Goal: Task Accomplishment & Management: Complete application form

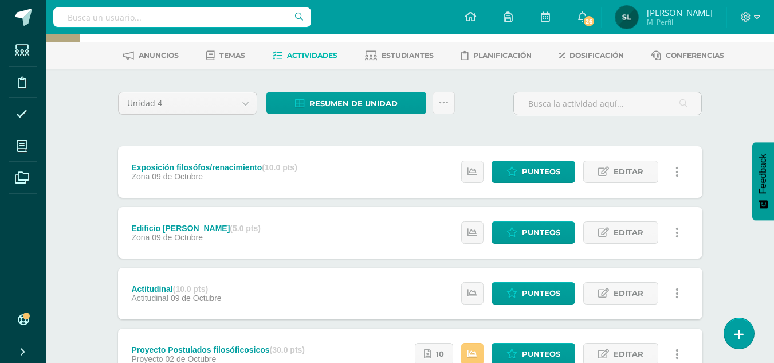
scroll to position [115, 0]
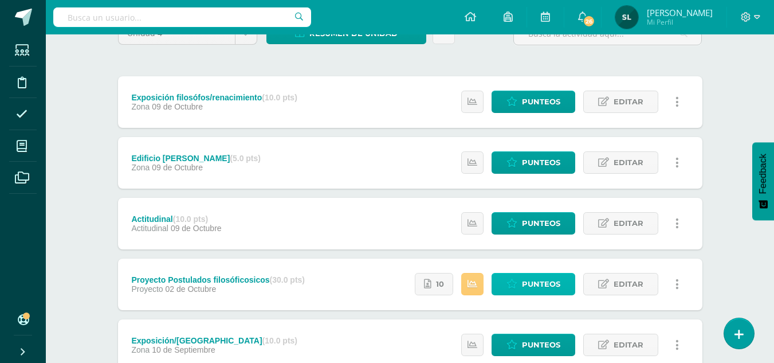
click at [545, 284] on span "Punteos" at bounding box center [541, 283] width 38 height 21
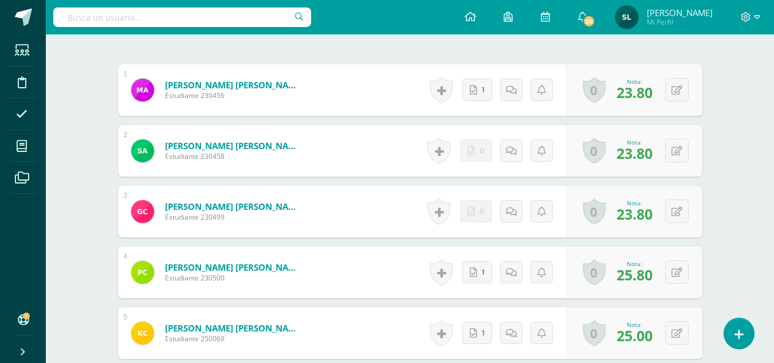
scroll to position [365, 0]
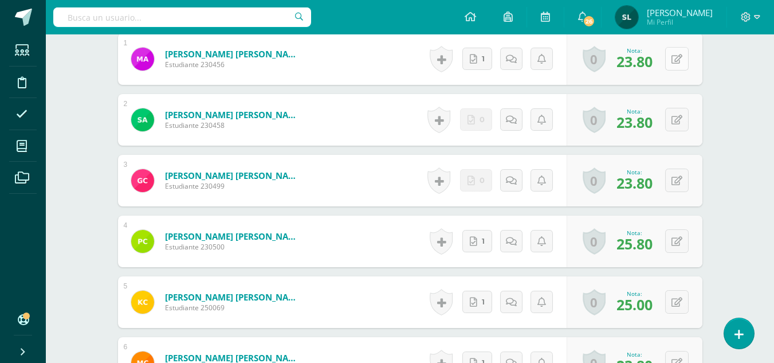
click at [674, 62] on button at bounding box center [676, 58] width 23 height 23
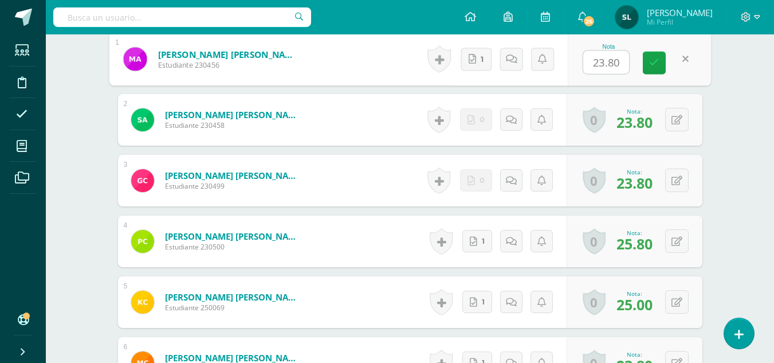
scroll to position [365, 0]
type input "24"
click at [663, 64] on link at bounding box center [654, 62] width 23 height 23
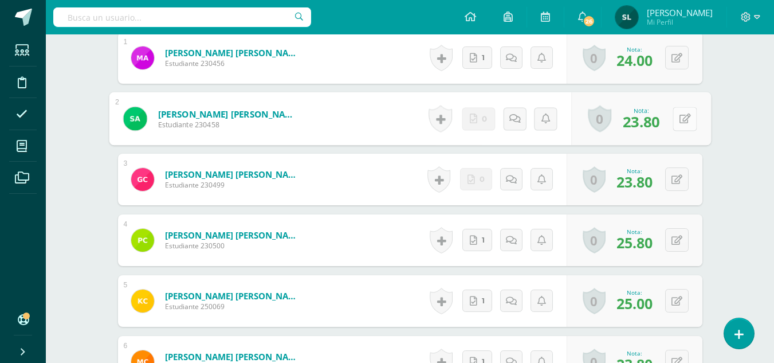
click at [677, 119] on button at bounding box center [685, 119] width 24 height 24
type input "24"
click at [656, 119] on icon at bounding box center [654, 122] width 10 height 10
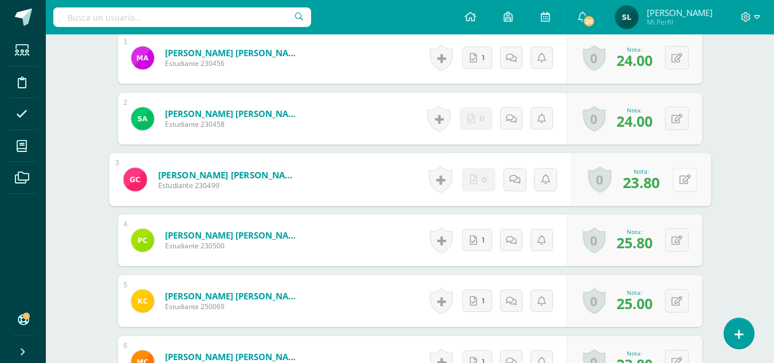
click at [678, 178] on button at bounding box center [685, 179] width 24 height 24
type input "24"
click at [656, 182] on icon at bounding box center [654, 183] width 10 height 10
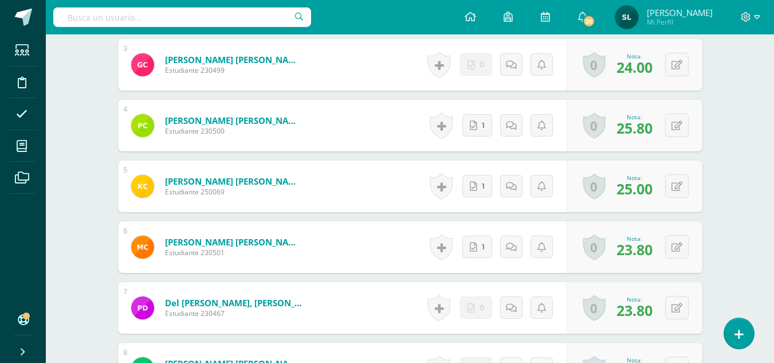
scroll to position [538, 0]
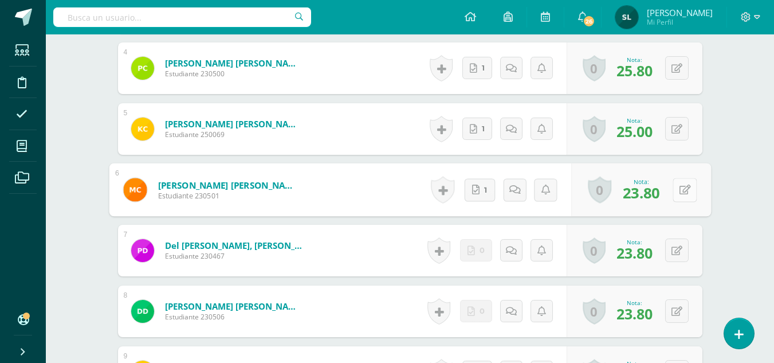
click at [675, 187] on button at bounding box center [685, 190] width 24 height 24
type input "24"
click at [674, 250] on button at bounding box center [676, 249] width 23 height 23
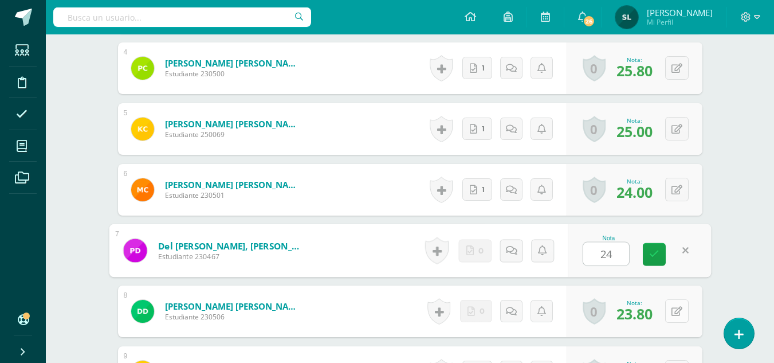
type input "24"
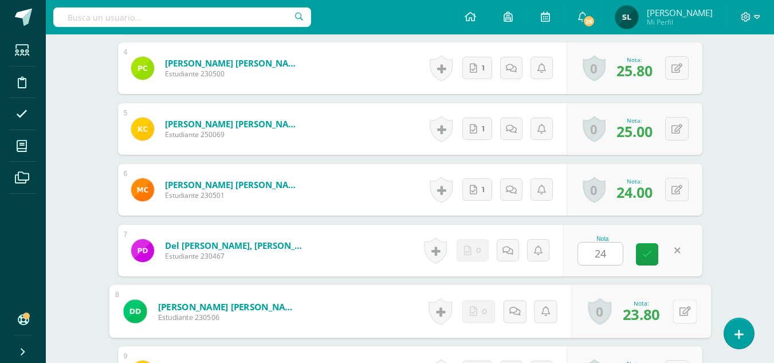
click at [677, 309] on button at bounding box center [685, 311] width 24 height 24
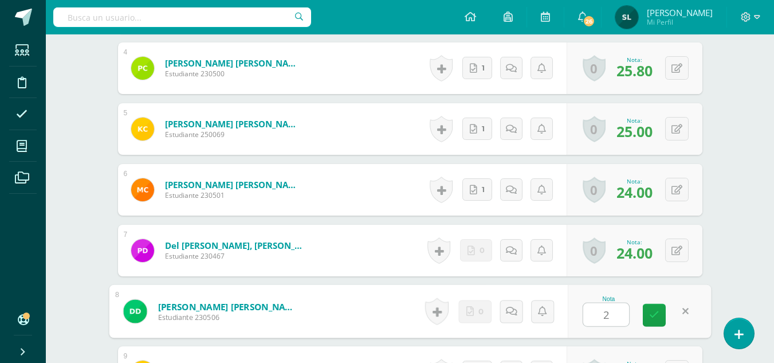
type input "24"
click at [655, 312] on icon at bounding box center [654, 315] width 10 height 10
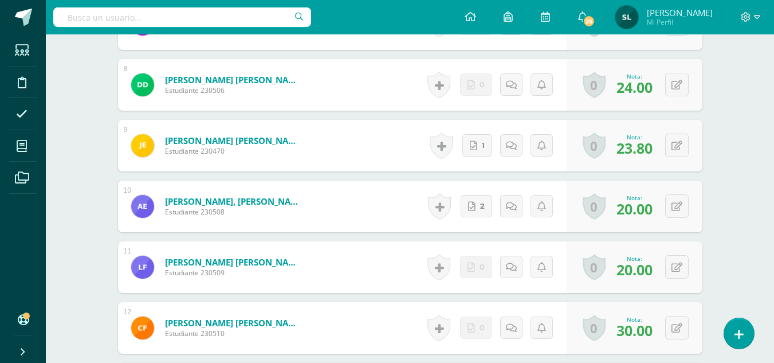
scroll to position [767, 0]
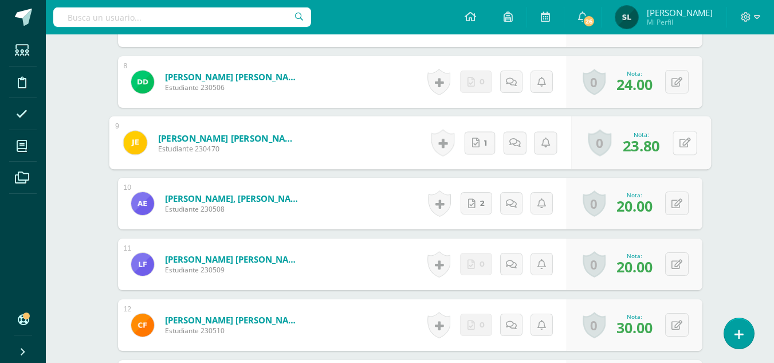
click at [674, 148] on button at bounding box center [685, 143] width 24 height 24
type input "24"
click at [654, 155] on link at bounding box center [654, 146] width 23 height 23
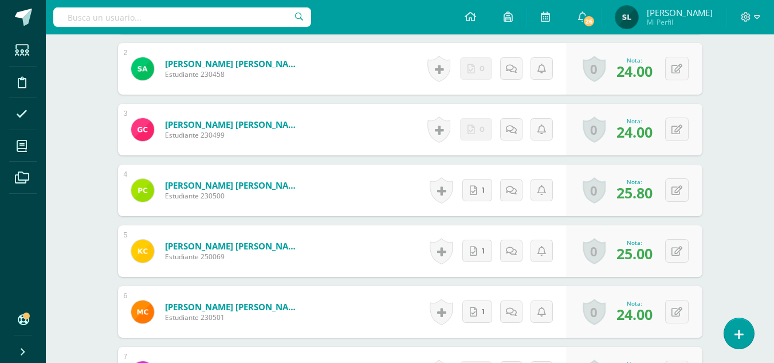
scroll to position [366, 0]
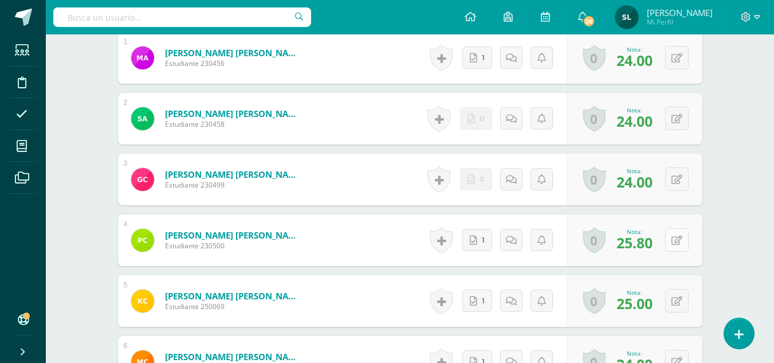
click at [679, 240] on icon at bounding box center [676, 240] width 11 height 10
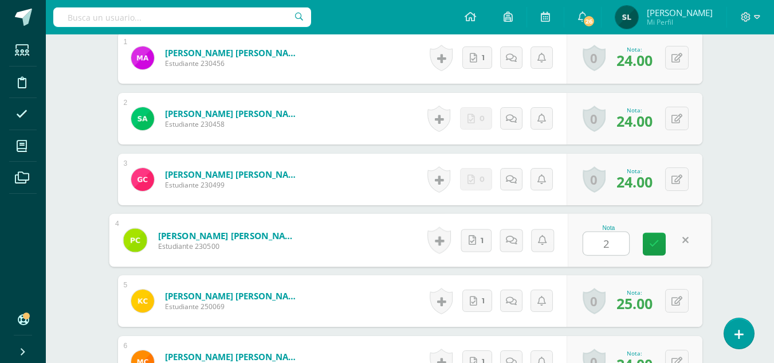
type input "25"
click at [651, 239] on icon at bounding box center [654, 244] width 10 height 10
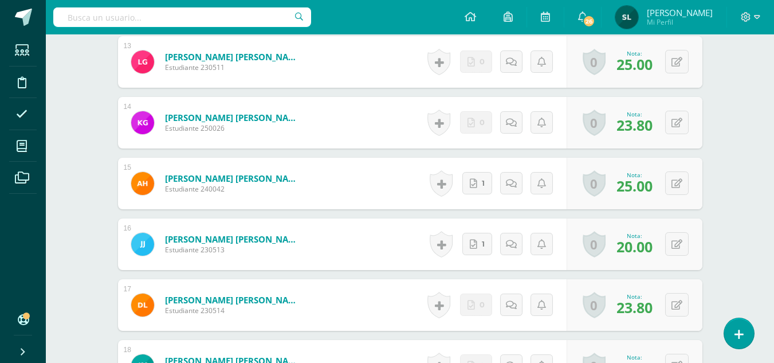
scroll to position [1111, 0]
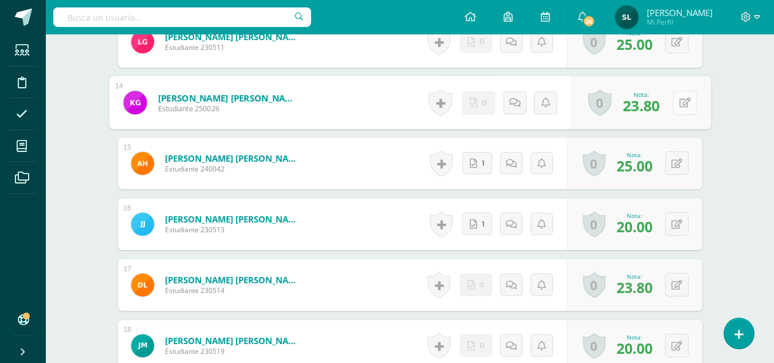
click at [676, 104] on button at bounding box center [685, 103] width 24 height 24
type input "24"
click at [675, 285] on button at bounding box center [676, 284] width 23 height 23
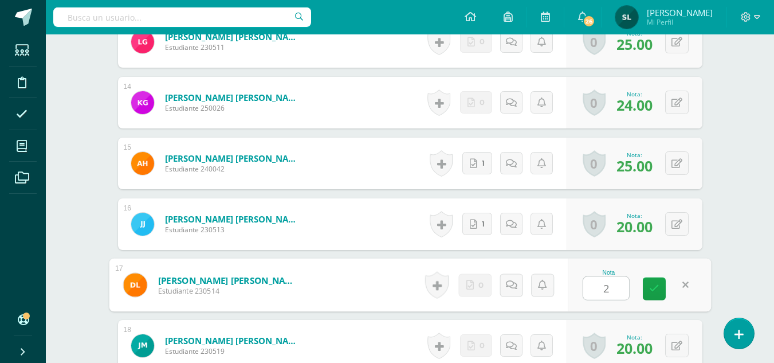
type input "24"
click at [657, 291] on icon at bounding box center [654, 289] width 10 height 10
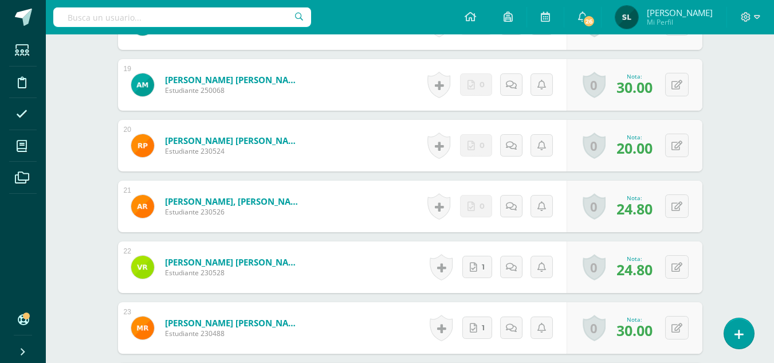
scroll to position [1454, 0]
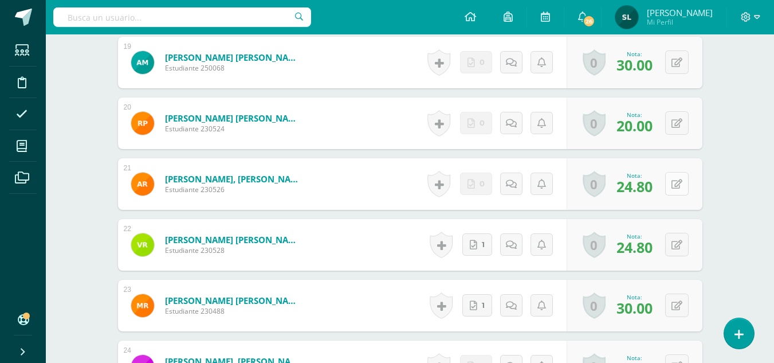
click at [675, 187] on button at bounding box center [676, 183] width 23 height 23
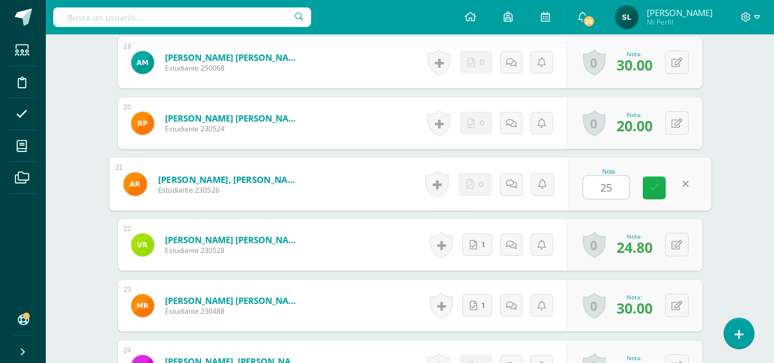
click at [656, 184] on icon at bounding box center [654, 188] width 10 height 10
type input "25"
click at [675, 247] on button at bounding box center [676, 244] width 23 height 23
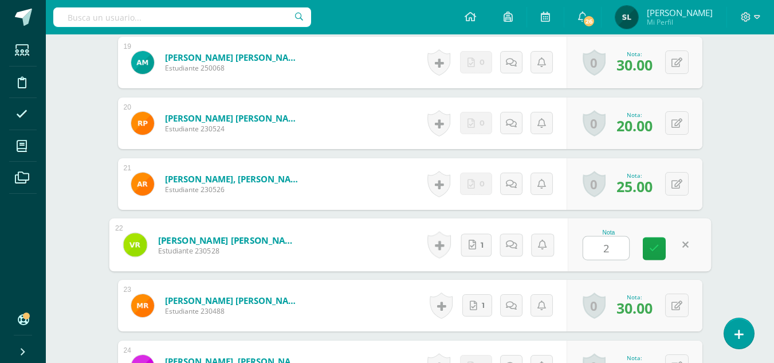
type input "25"
click at [654, 246] on icon at bounding box center [654, 248] width 10 height 10
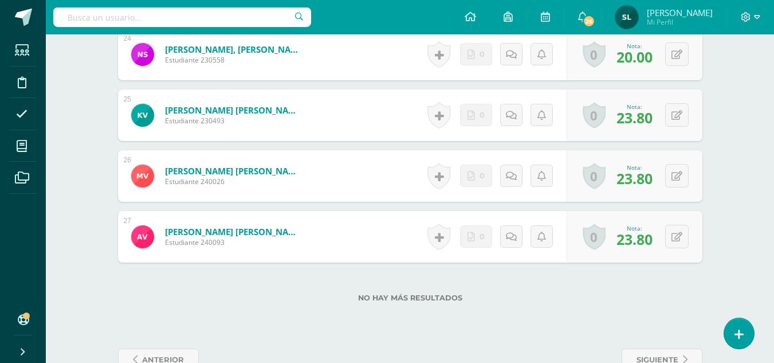
scroll to position [1797, 0]
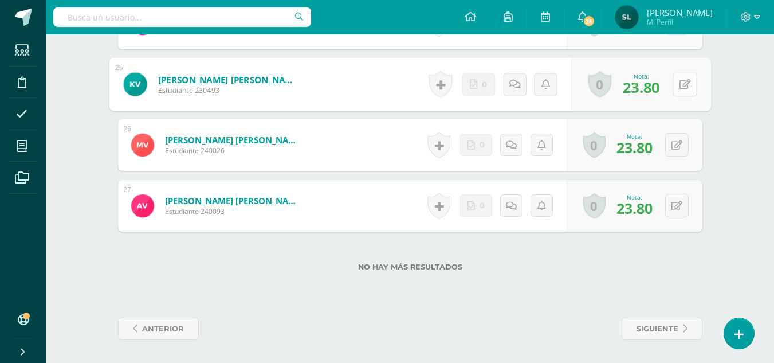
click at [678, 88] on button at bounding box center [685, 84] width 24 height 24
type input "24"
click at [679, 150] on icon at bounding box center [676, 145] width 11 height 10
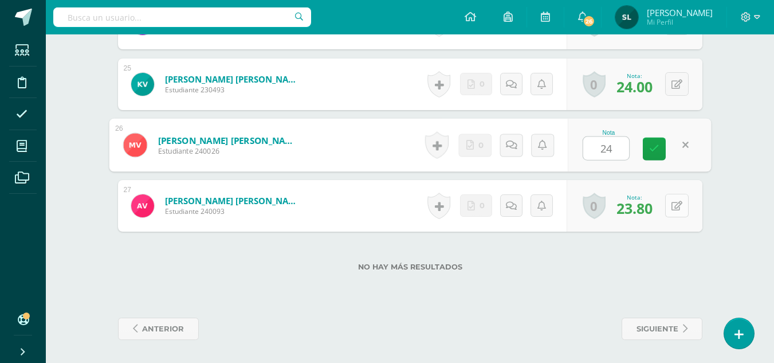
type input "24"
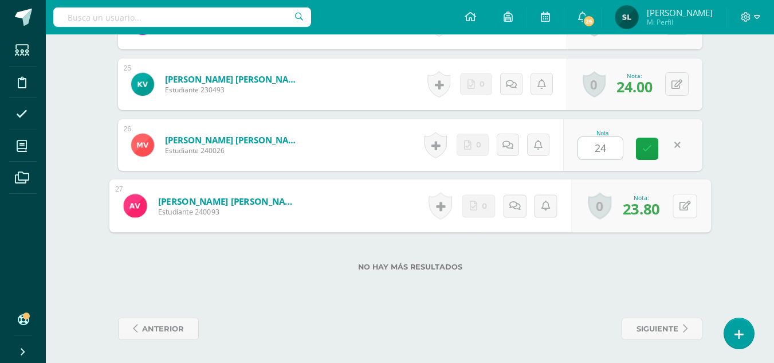
click at [679, 207] on icon at bounding box center [684, 205] width 11 height 10
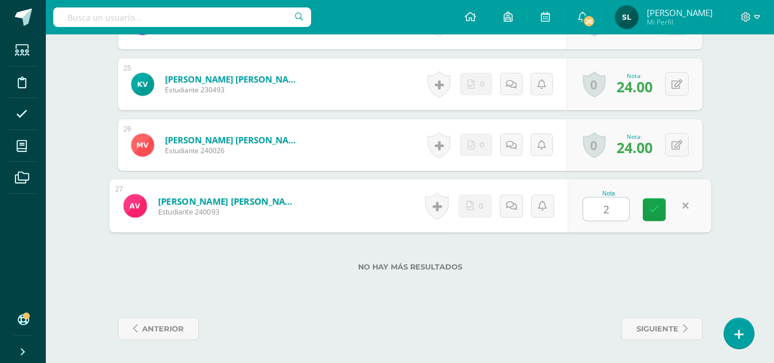
type input "24"
click at [654, 205] on icon at bounding box center [654, 210] width 10 height 10
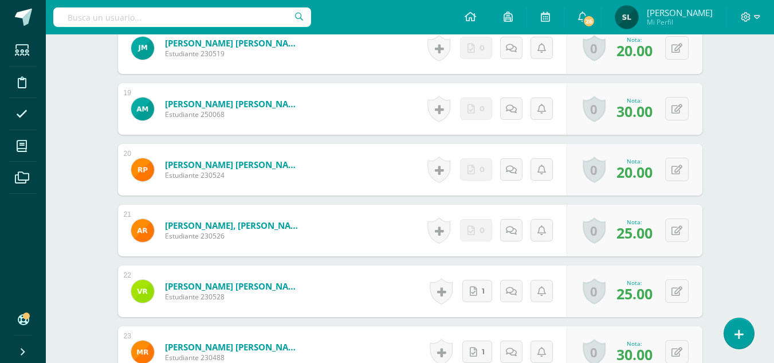
scroll to position [1339, 0]
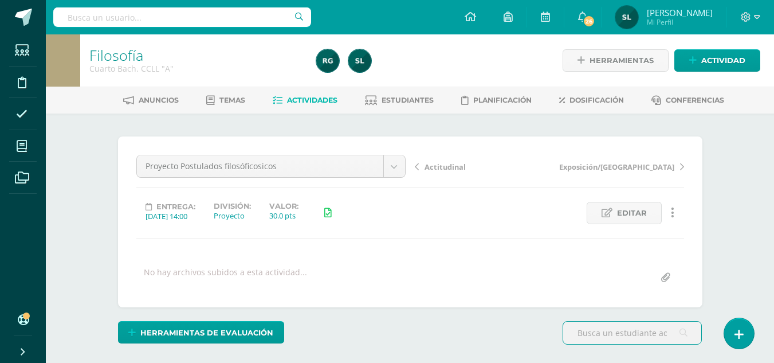
click at [330, 100] on span "Actividades" at bounding box center [312, 100] width 50 height 9
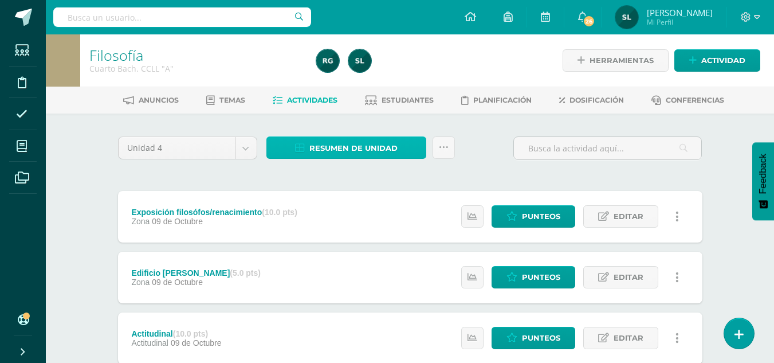
click at [368, 147] on span "Resumen de unidad" at bounding box center [353, 147] width 88 height 21
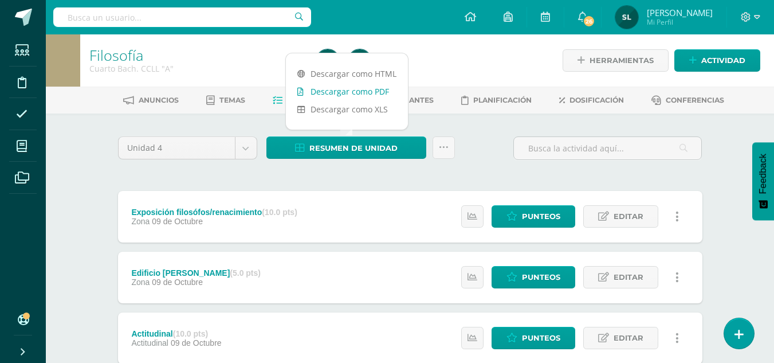
click at [365, 89] on link "Descargar como PDF" at bounding box center [347, 91] width 122 height 18
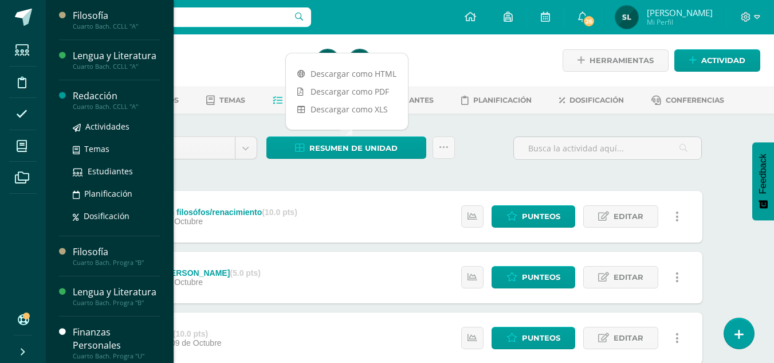
click at [101, 103] on div "Redacción" at bounding box center [116, 95] width 87 height 13
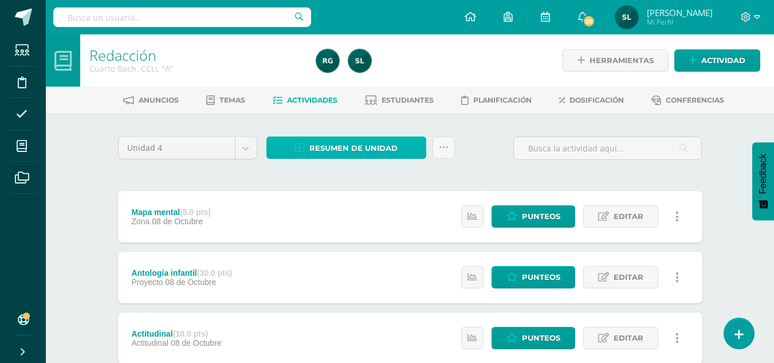
click at [369, 152] on span "Resumen de unidad" at bounding box center [353, 147] width 88 height 21
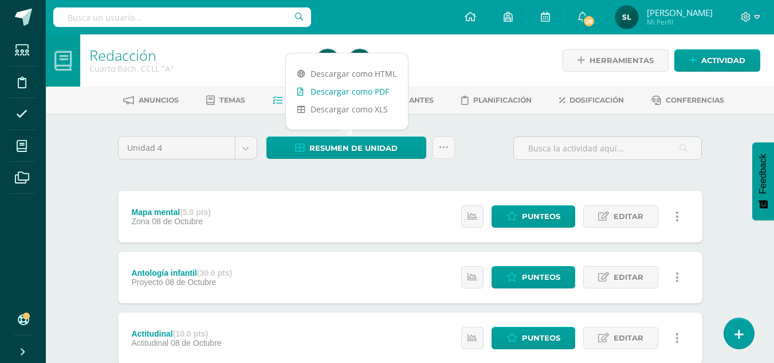
click at [379, 93] on link "Descargar como PDF" at bounding box center [347, 91] width 122 height 18
click at [376, 109] on link "Descargar como XLS" at bounding box center [347, 109] width 122 height 18
